Goal: Transaction & Acquisition: Purchase product/service

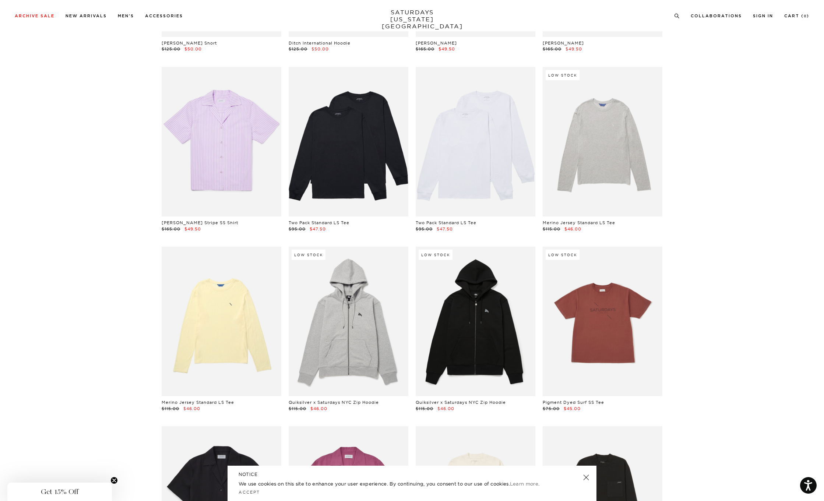
scroll to position [7415, 0]
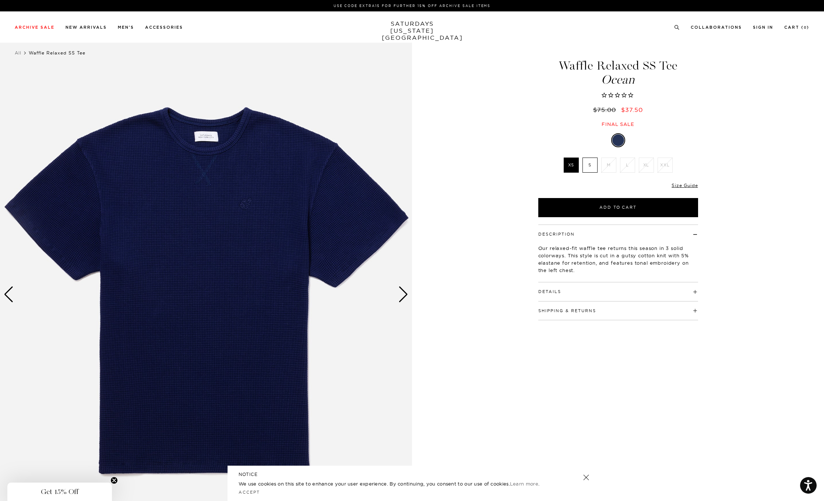
click at [589, 164] on label "S" at bounding box center [590, 165] width 15 height 15
click at [0, 0] on input "S" at bounding box center [0, 0] width 0 height 0
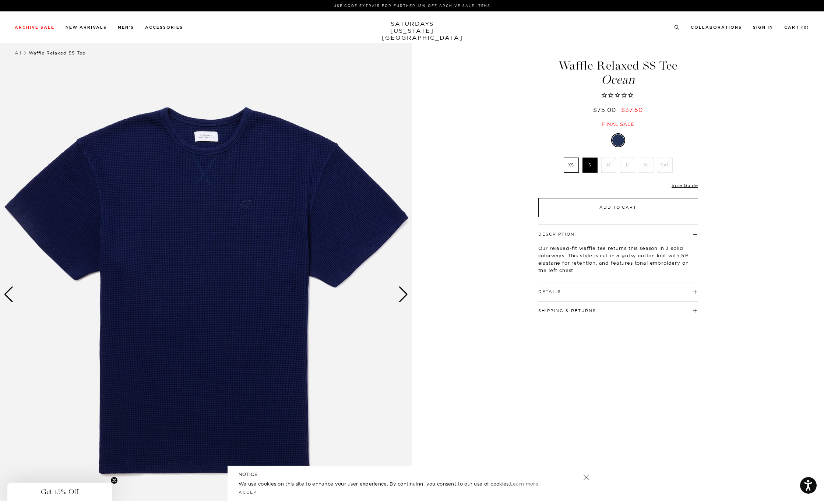
click at [591, 212] on button "Add to Cart" at bounding box center [618, 207] width 160 height 19
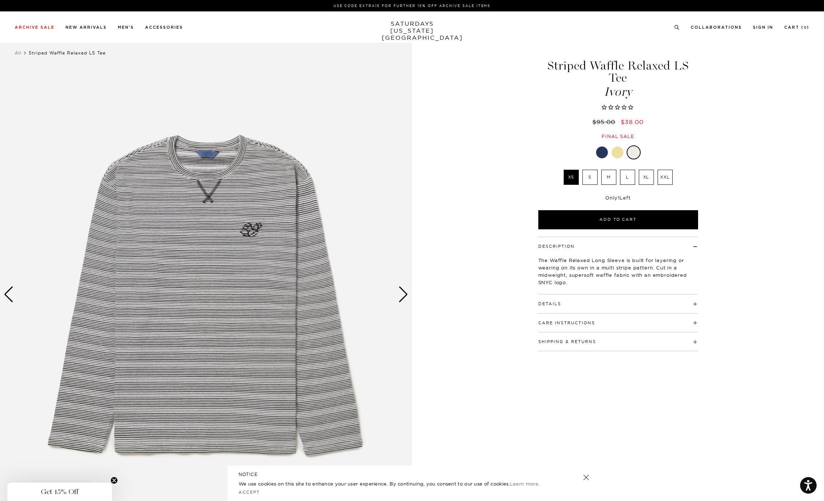
click at [402, 295] on div "Next slide" at bounding box center [403, 295] width 10 height 16
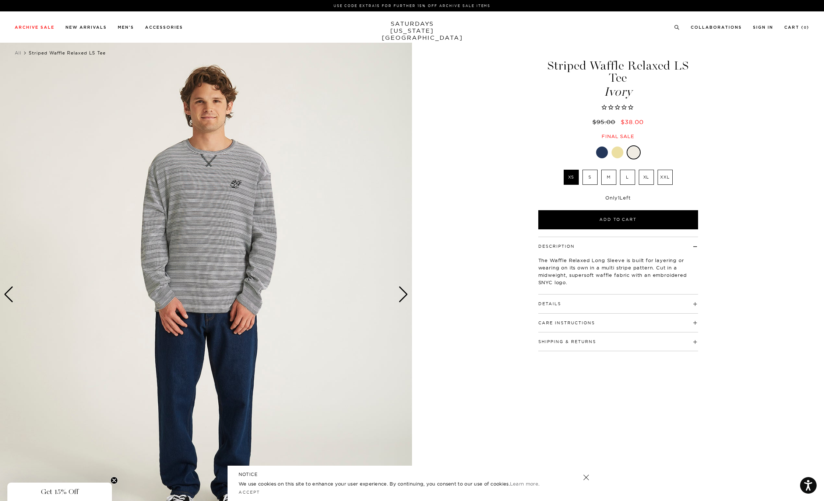
click at [402, 295] on div "Next slide" at bounding box center [403, 295] width 10 height 16
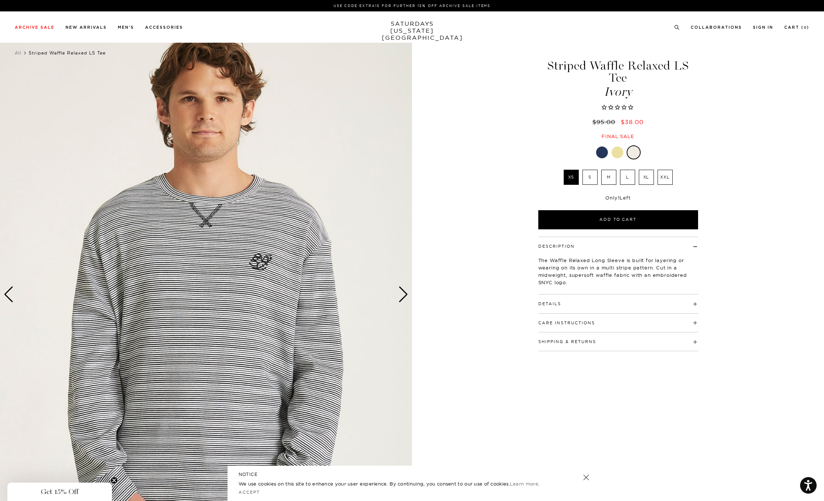
click at [402, 295] on div "Next slide" at bounding box center [403, 295] width 10 height 16
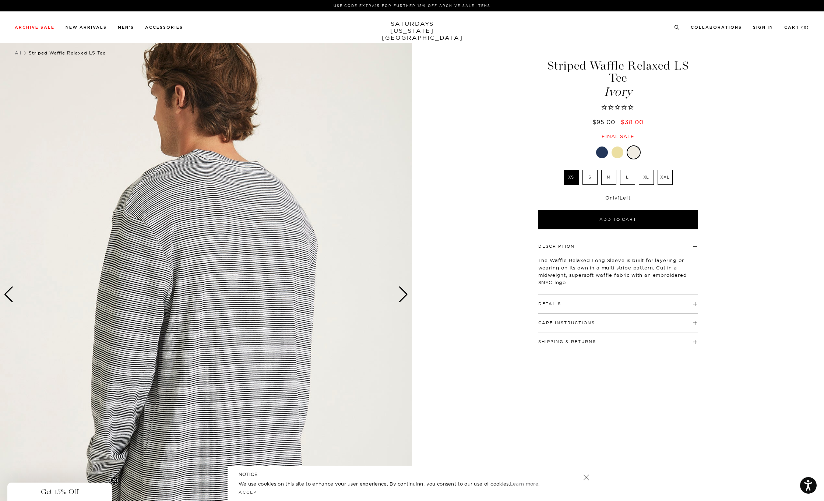
click at [402, 295] on div "Next slide" at bounding box center [403, 295] width 10 height 16
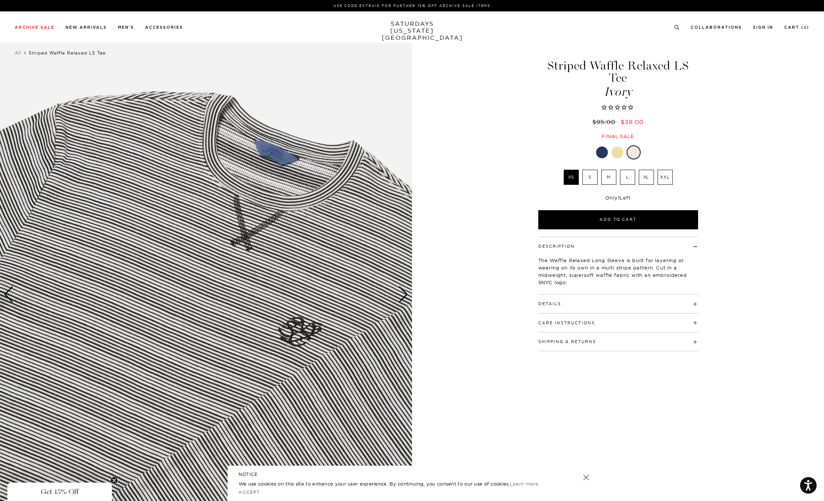
click at [402, 295] on div "Next slide" at bounding box center [403, 295] width 10 height 16
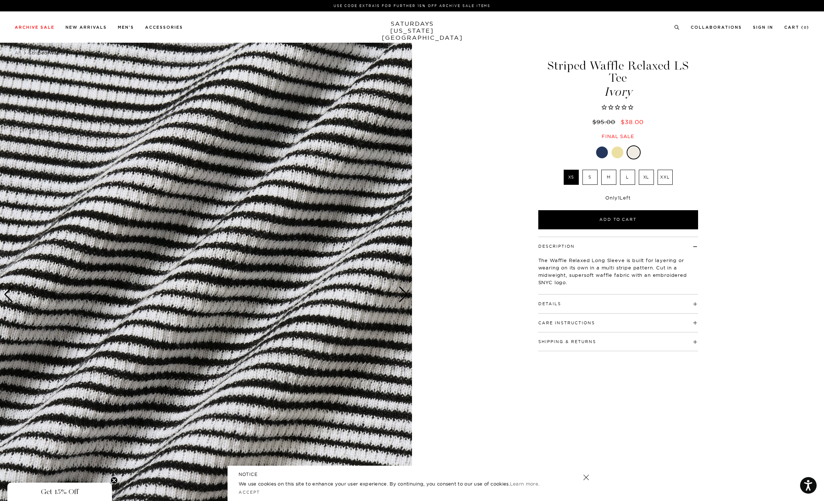
click at [402, 295] on div "Next slide" at bounding box center [403, 295] width 10 height 16
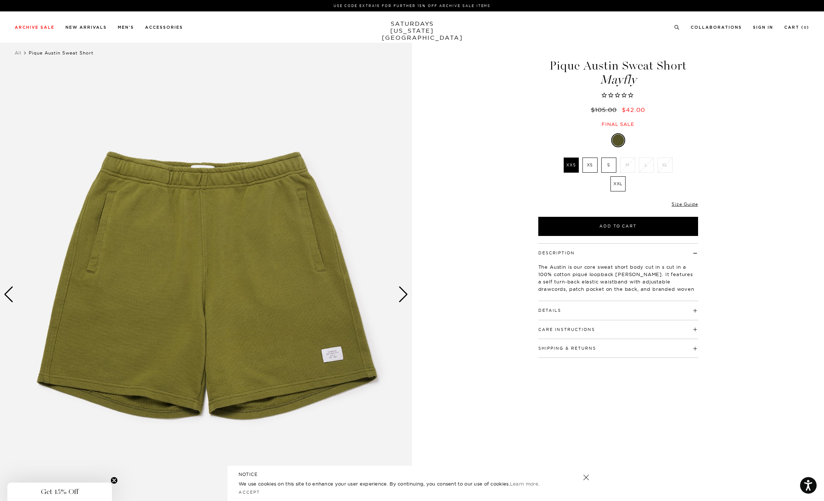
click at [610, 161] on label "S" at bounding box center [608, 165] width 15 height 15
click at [0, 0] on input "S" at bounding box center [0, 0] width 0 height 0
drag, startPoint x: 298, startPoint y: 97, endPoint x: 493, endPoint y: 47, distance: 202.3
click at [493, 47] on div "1 / 4 Pique Austin Sweat Short Mayfly" at bounding box center [412, 294] width 824 height 515
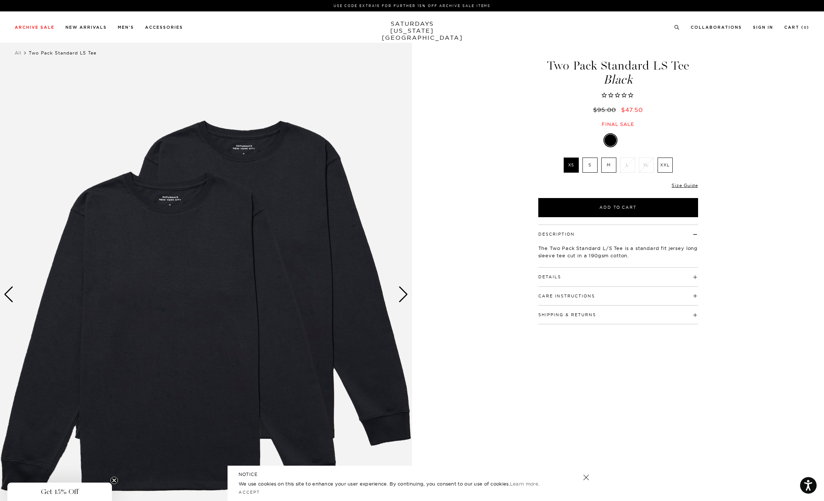
click at [609, 167] on label "M" at bounding box center [608, 165] width 15 height 15
click at [0, 0] on input "M" at bounding box center [0, 0] width 0 height 0
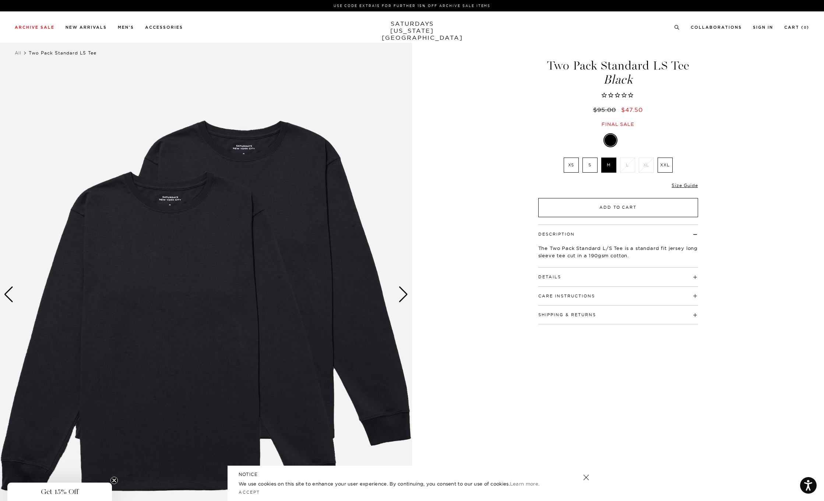
click at [616, 208] on button "Add to Cart" at bounding box center [618, 207] width 160 height 19
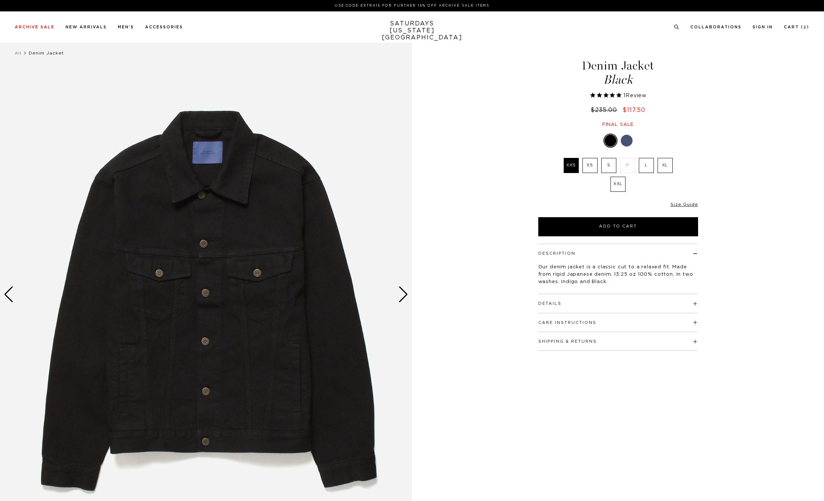
select select "recent"
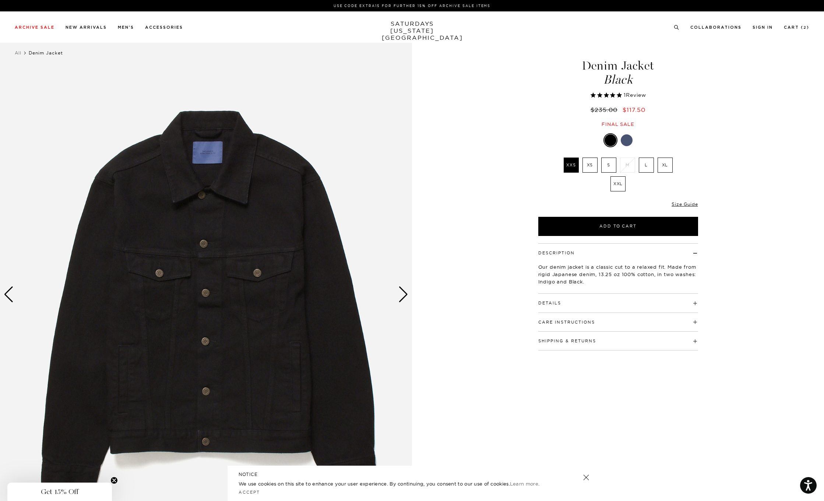
click at [599, 303] on h4 "Details" at bounding box center [618, 300] width 160 height 12
click at [609, 300] on h4 "Details" at bounding box center [618, 300] width 160 height 12
click at [610, 166] on label "S" at bounding box center [608, 165] width 15 height 15
click at [0, 0] on input "S" at bounding box center [0, 0] width 0 height 0
drag, startPoint x: 387, startPoint y: 161, endPoint x: 471, endPoint y: 110, distance: 98.0
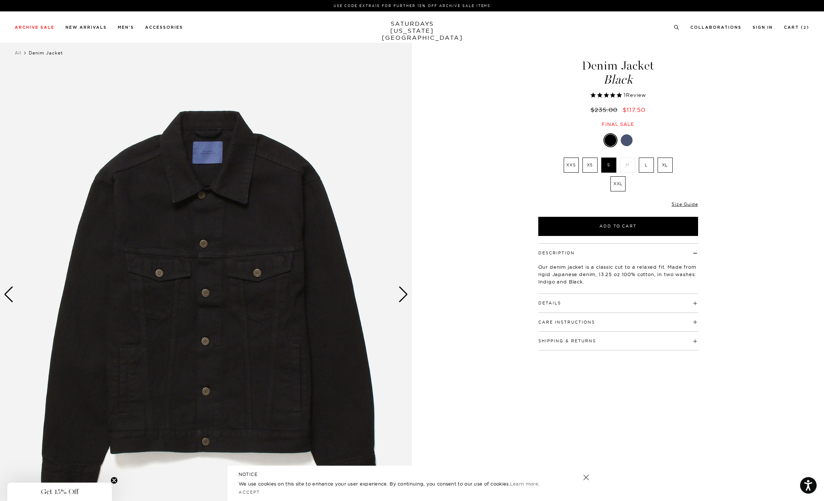
click at [471, 110] on div "1 / 6" at bounding box center [412, 294] width 824 height 515
